Goal: Information Seeking & Learning: Learn about a topic

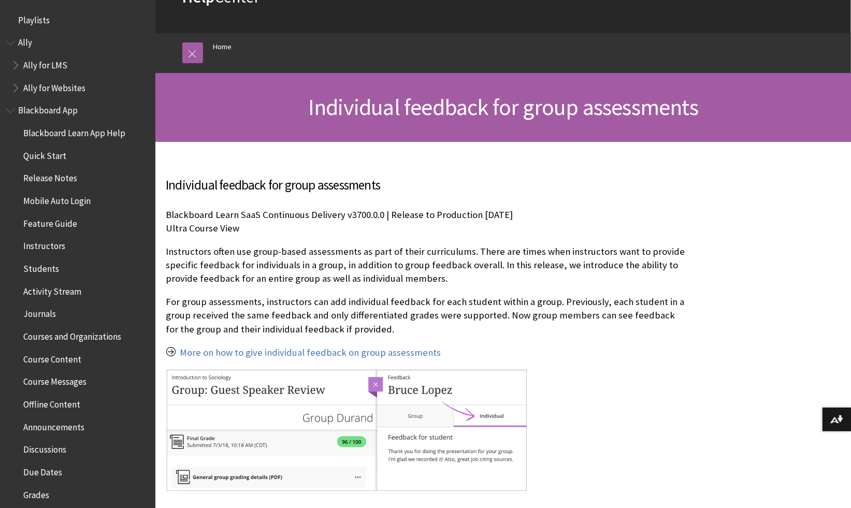
scroll to position [115, 0]
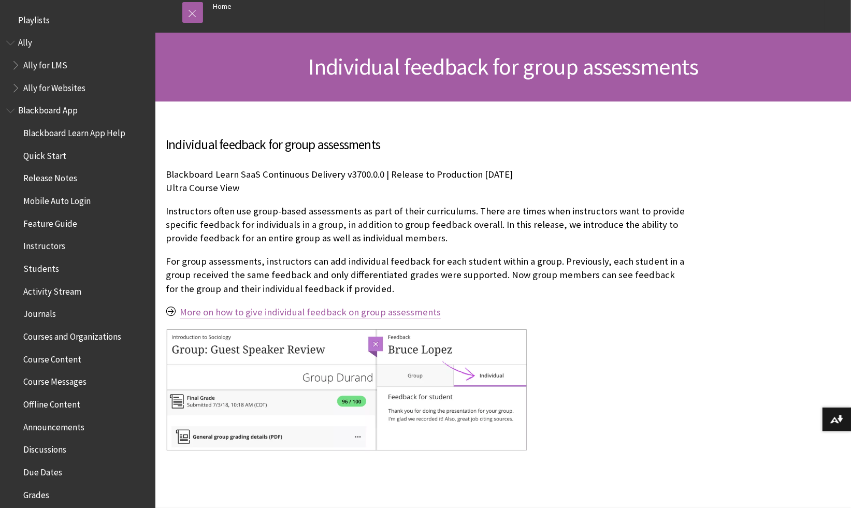
click at [311, 312] on link "More on how to give individual feedback on group assessments" at bounding box center [310, 312] width 261 height 12
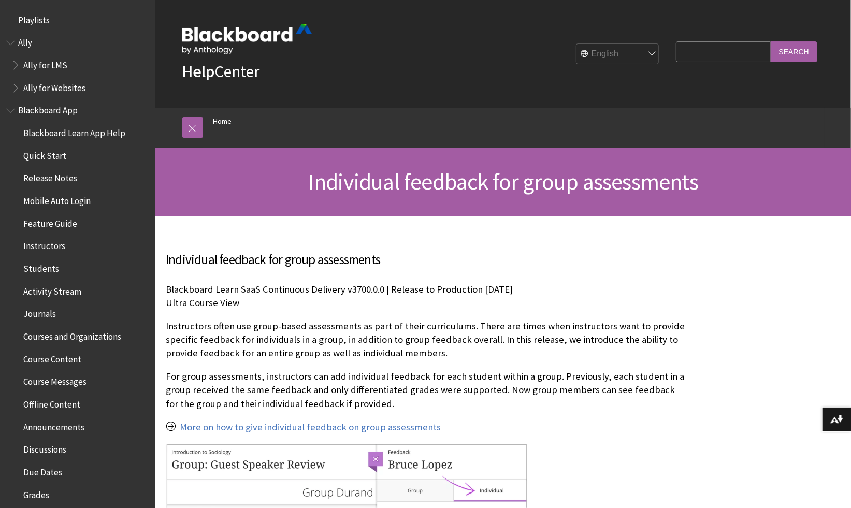
click at [703, 53] on input "Search Query" at bounding box center [723, 51] width 94 height 20
type input "individual feedback on group assessments"
click at [771, 41] on input "Search" at bounding box center [794, 51] width 47 height 20
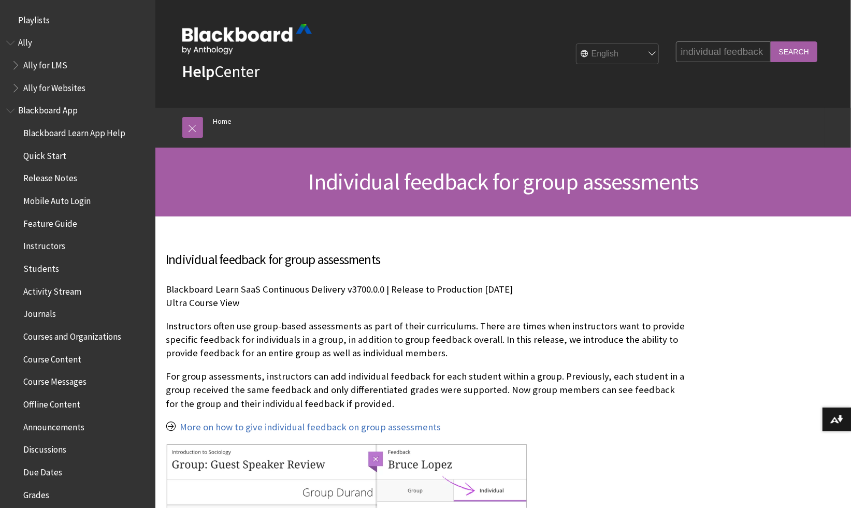
click at [790, 47] on input "Search" at bounding box center [794, 51] width 47 height 20
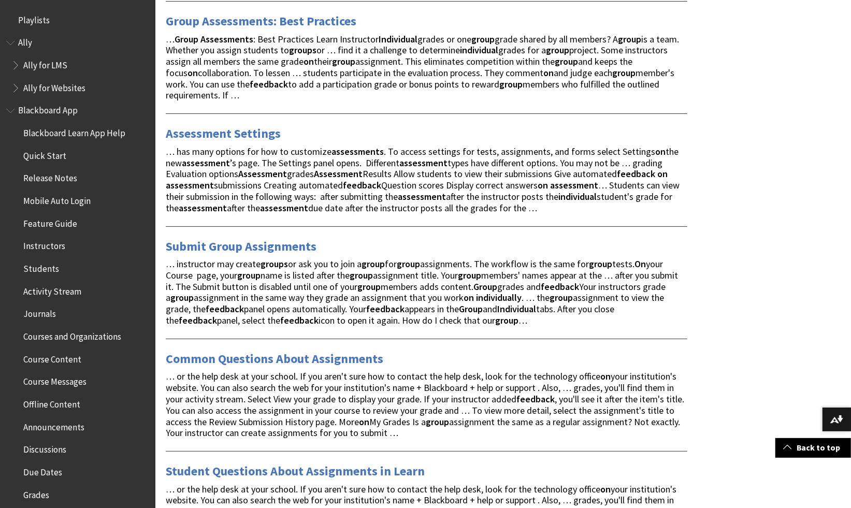
scroll to position [287, 0]
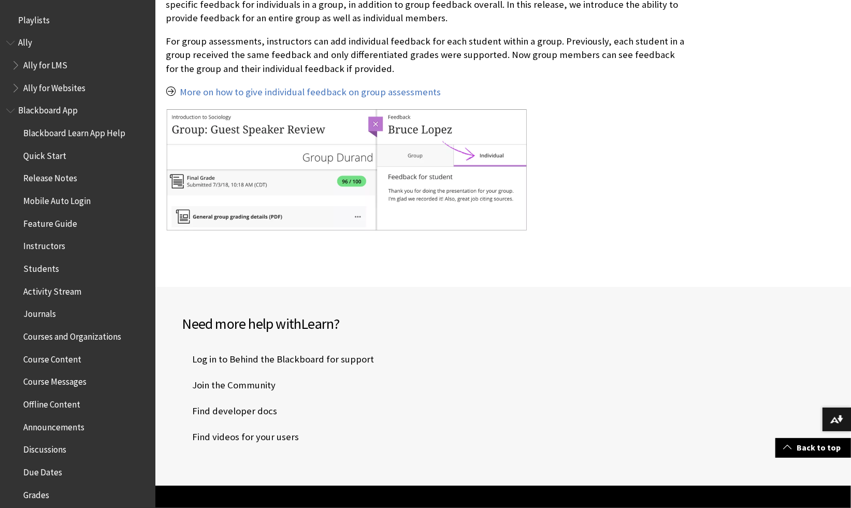
scroll to position [100, 0]
